Goal: Navigation & Orientation: Find specific page/section

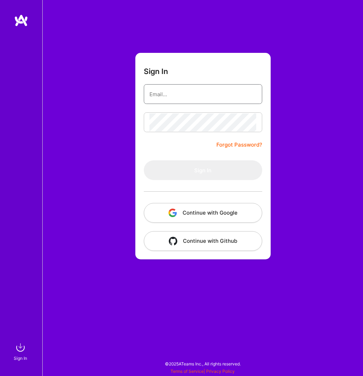
type input "[EMAIL_ADDRESS][DOMAIN_NAME]"
click at [184, 37] on div "Sign In [EMAIL_ADDRESS][DOMAIN_NAME] Forgot Password? Sign In Continue with Goo…" at bounding box center [202, 188] width 320 height 376
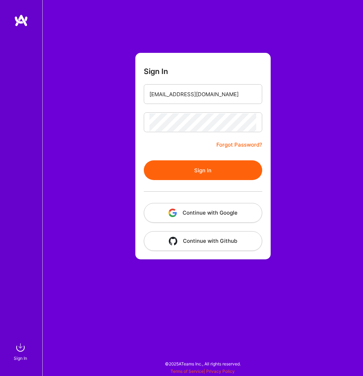
click at [203, 170] on button "Sign In" at bounding box center [203, 170] width 118 height 20
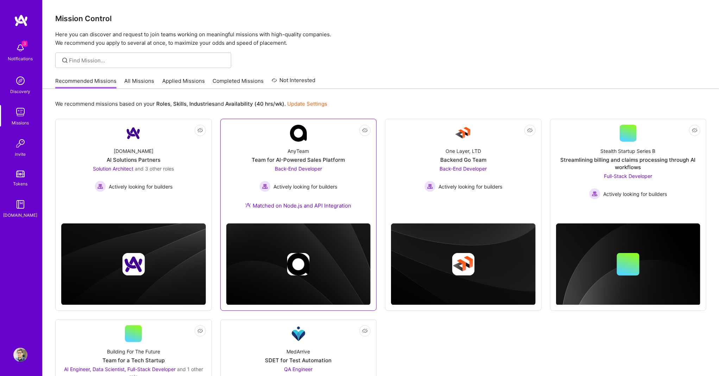
click at [308, 165] on span "Back-End Developer" at bounding box center [298, 168] width 47 height 6
